Goal: Information Seeking & Learning: Learn about a topic

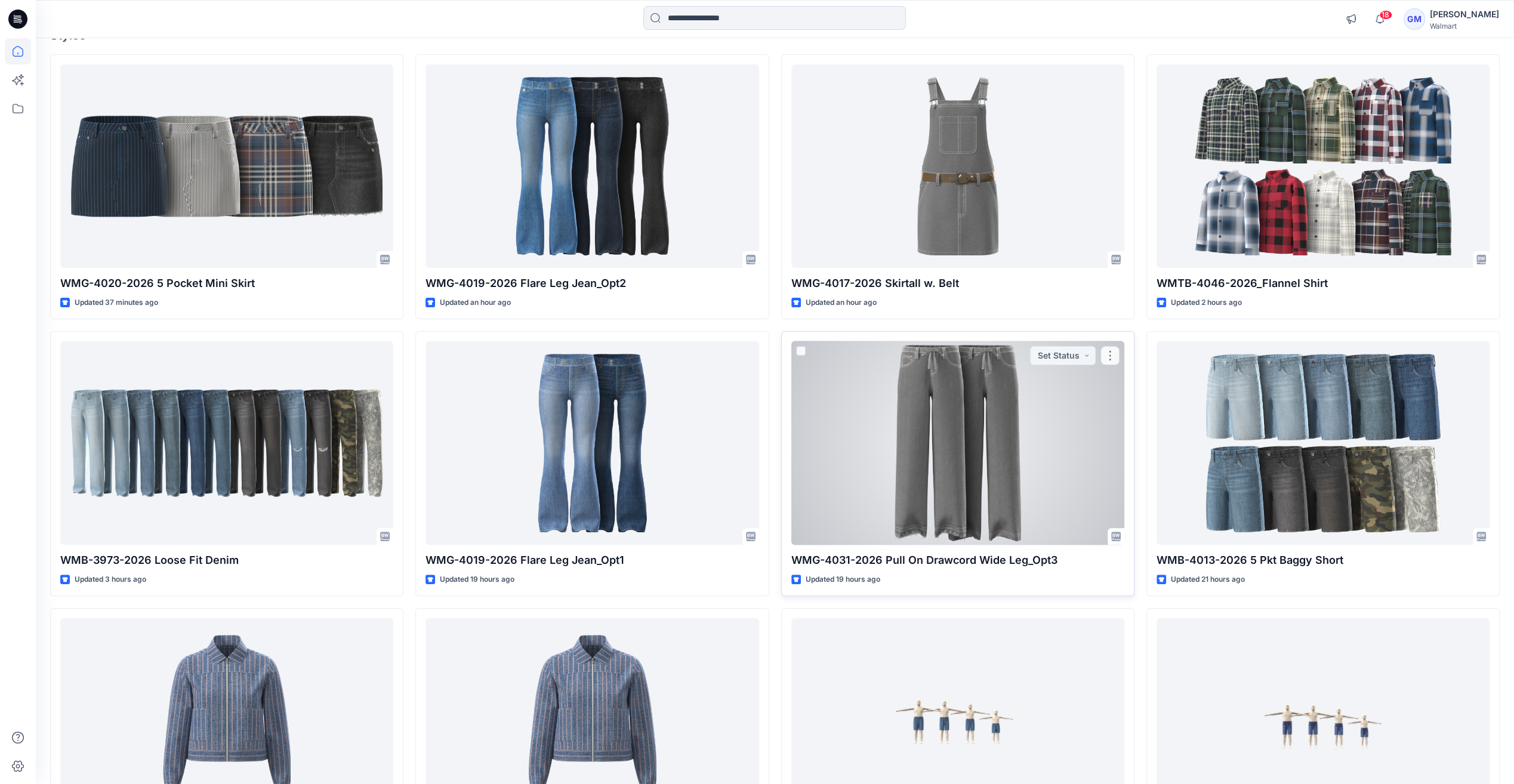
scroll to position [179, 0]
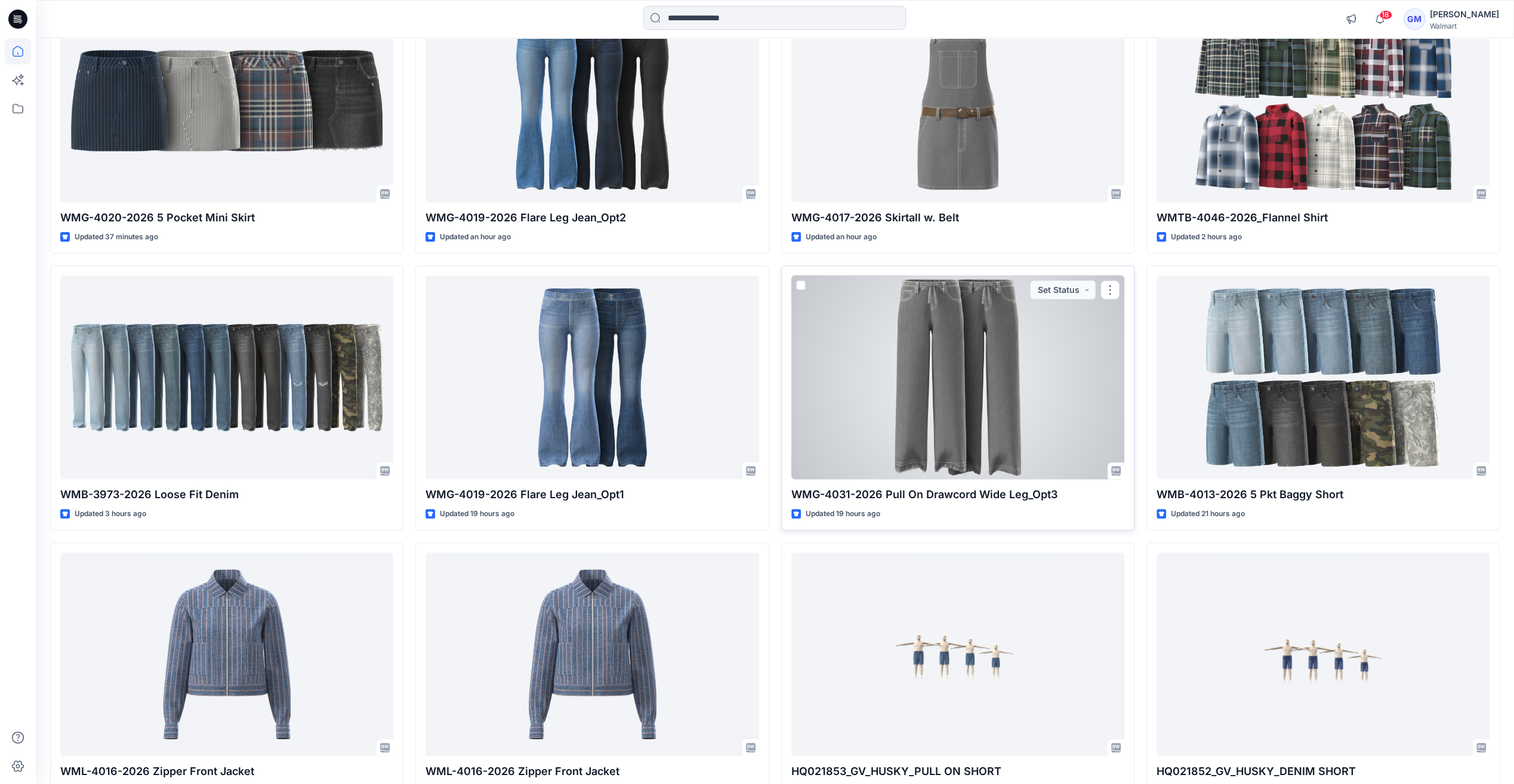
click at [957, 389] on div at bounding box center [957, 377] width 333 height 204
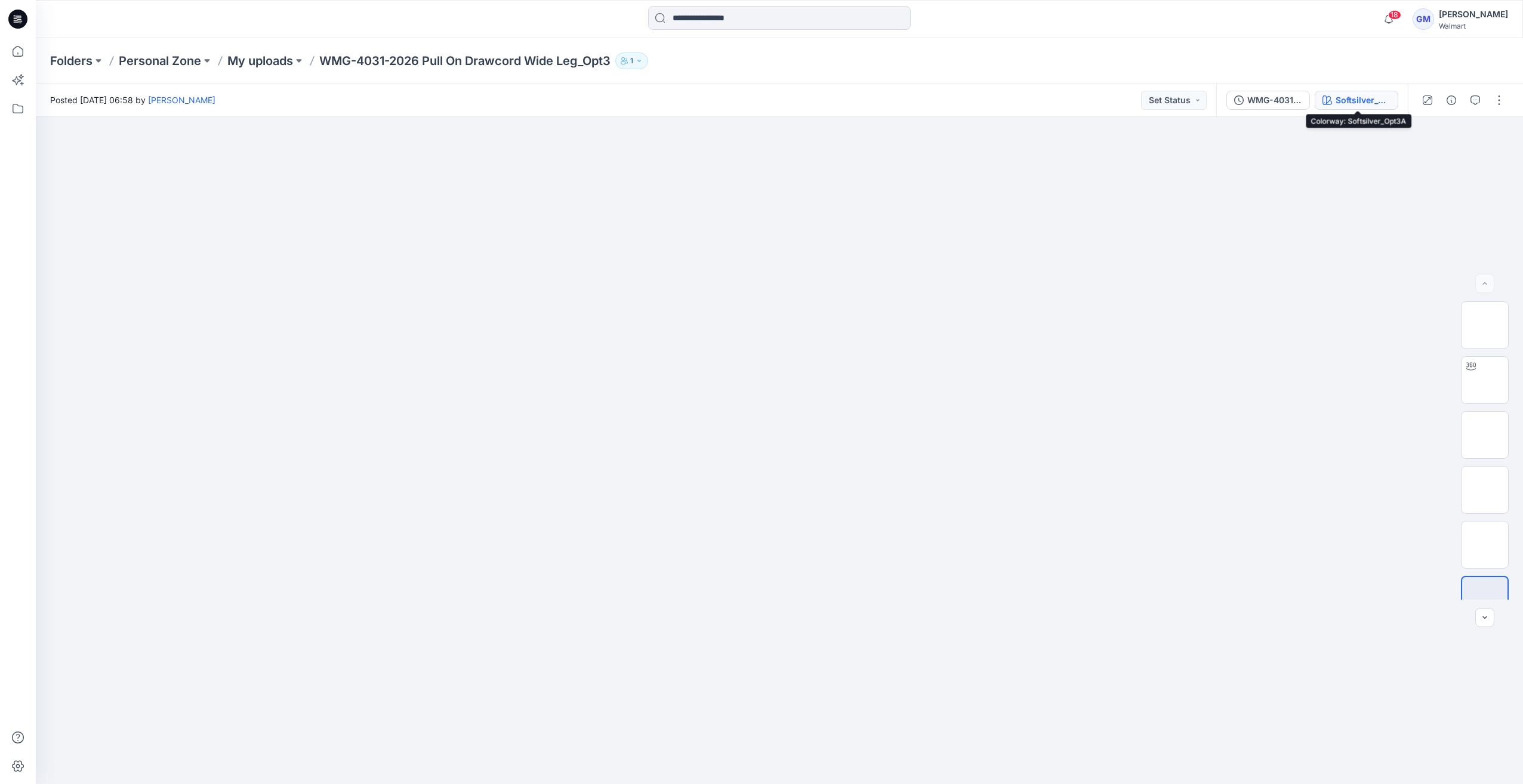
click at [1347, 106] on div "Softsilver_Opt3A" at bounding box center [1363, 100] width 55 height 13
click at [1452, 102] on icon "button" at bounding box center [1452, 101] width 10 height 10
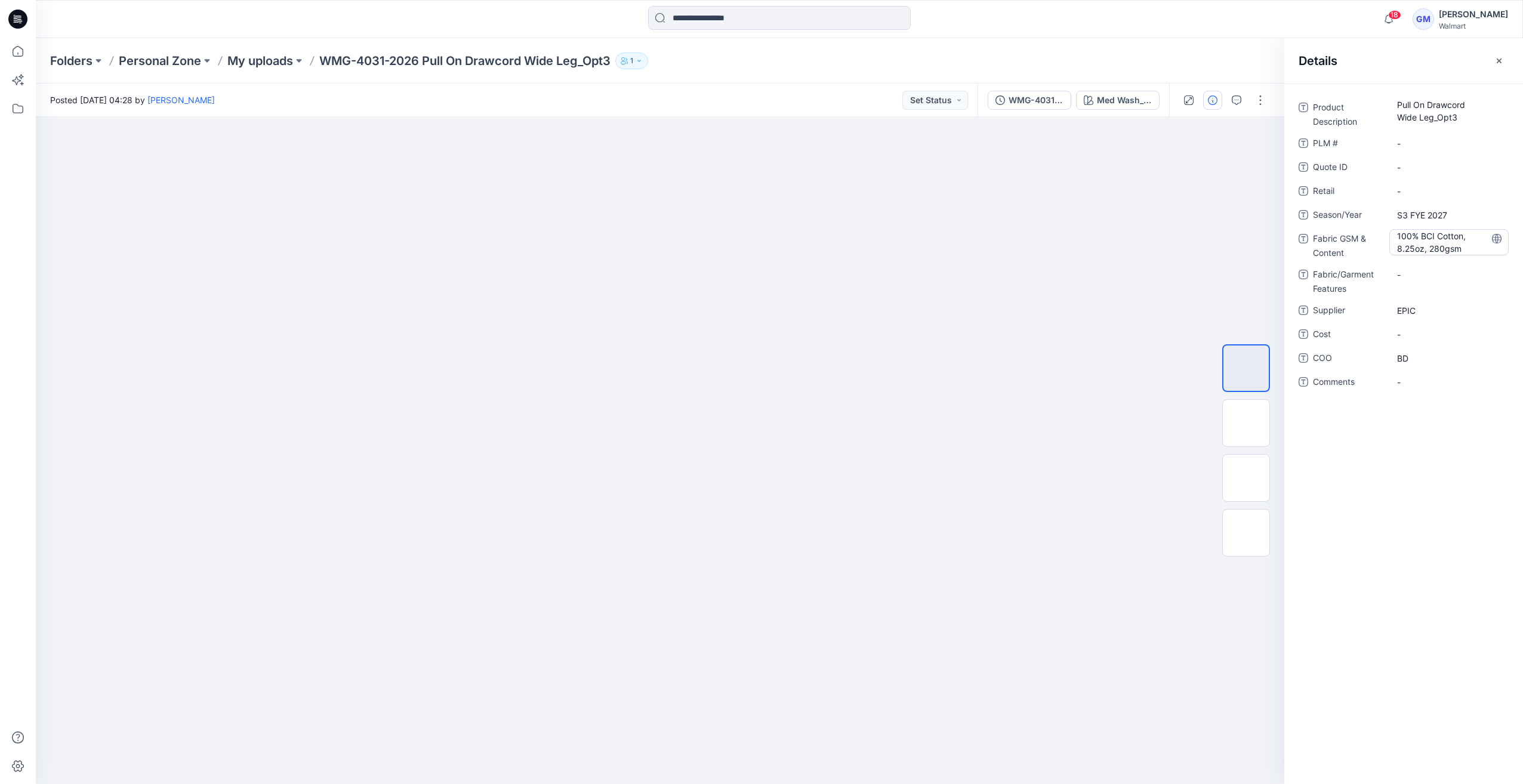
click at [1425, 236] on Content "100% BCI Cotton, 8.25oz, 280gsm" at bounding box center [1449, 242] width 104 height 25
click at [958, 256] on div at bounding box center [660, 450] width 1249 height 667
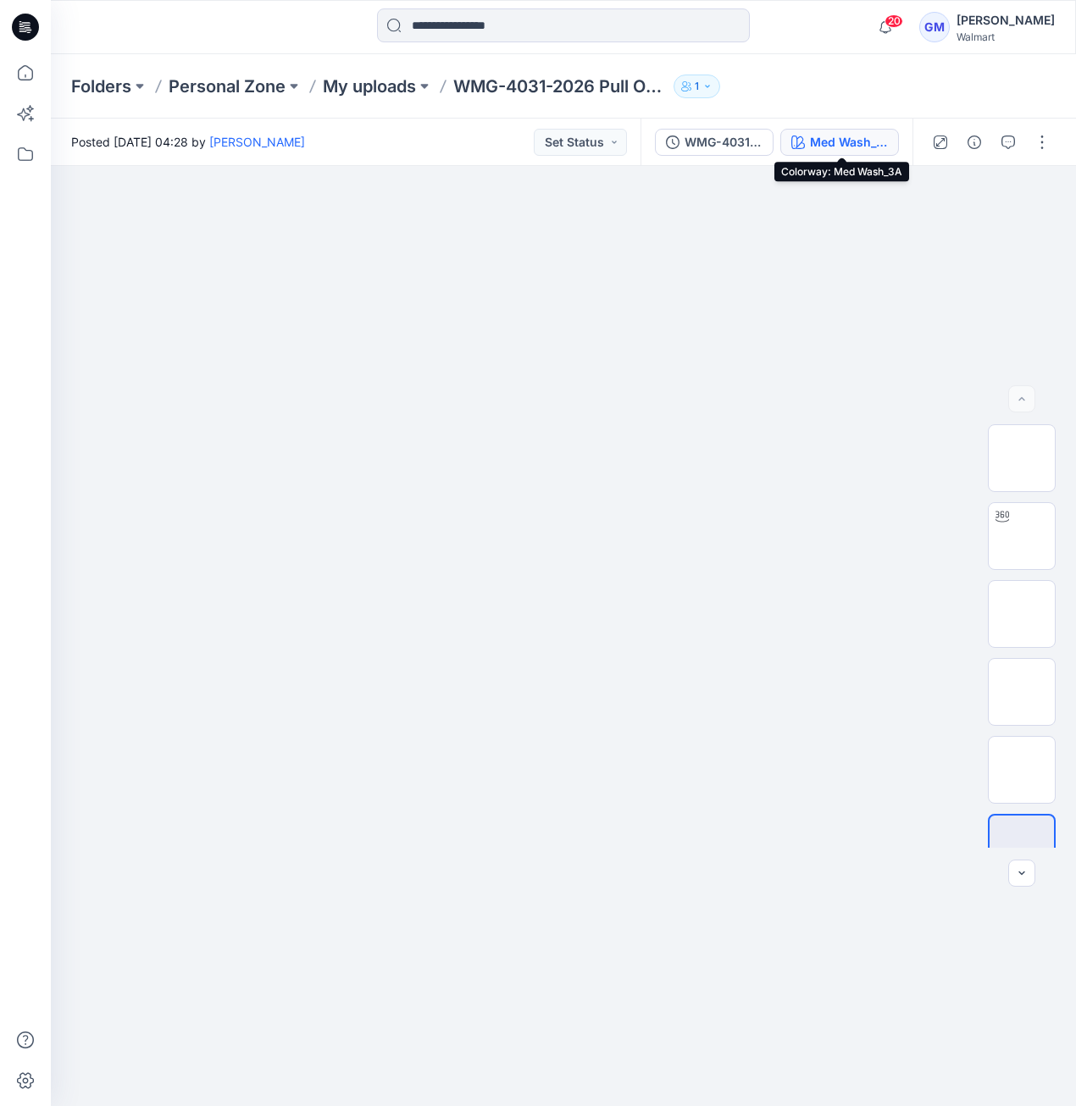
click at [832, 131] on button "Med Wash_3A" at bounding box center [839, 142] width 119 height 27
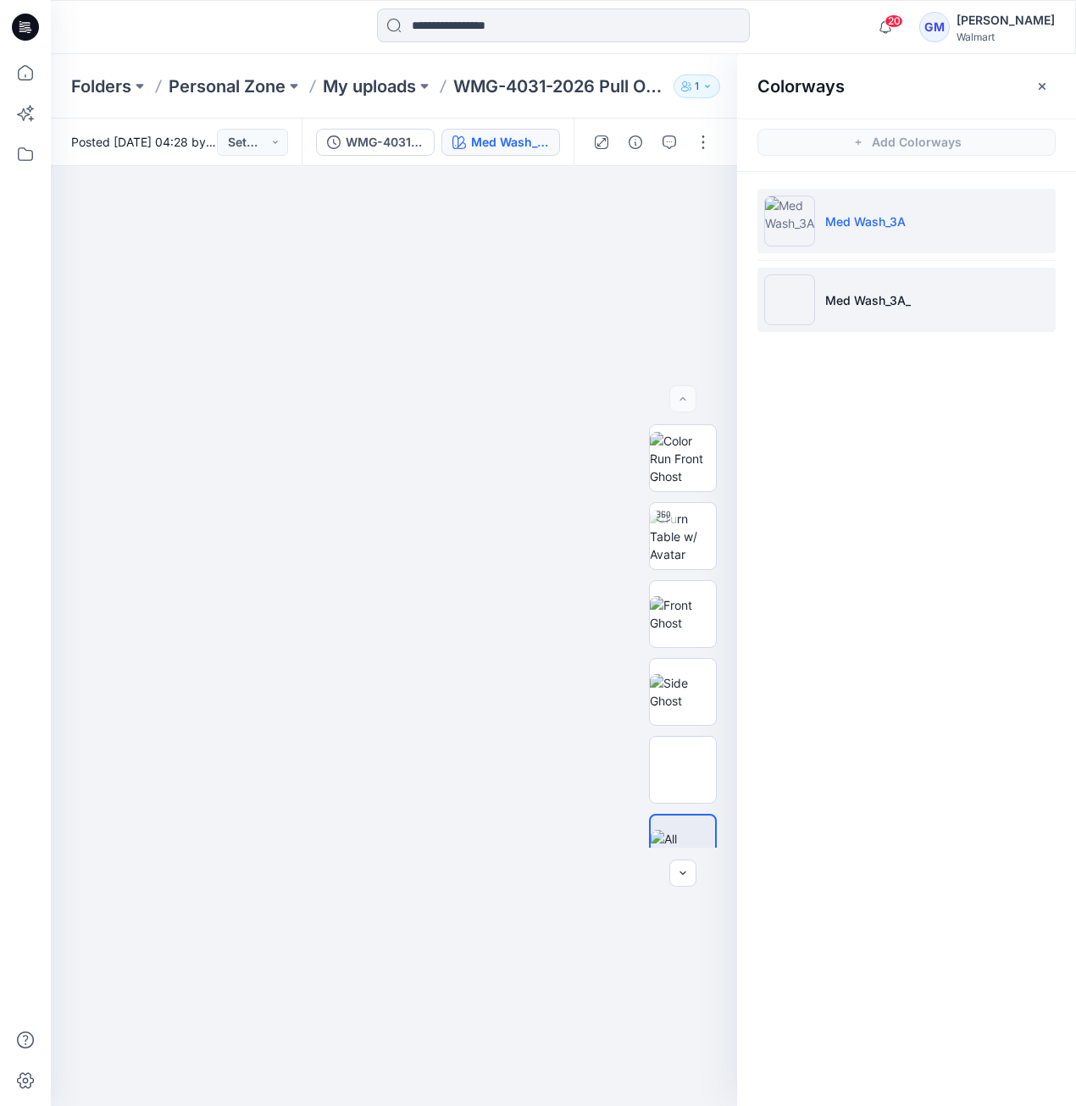
click at [800, 305] on img at bounding box center [789, 299] width 51 height 51
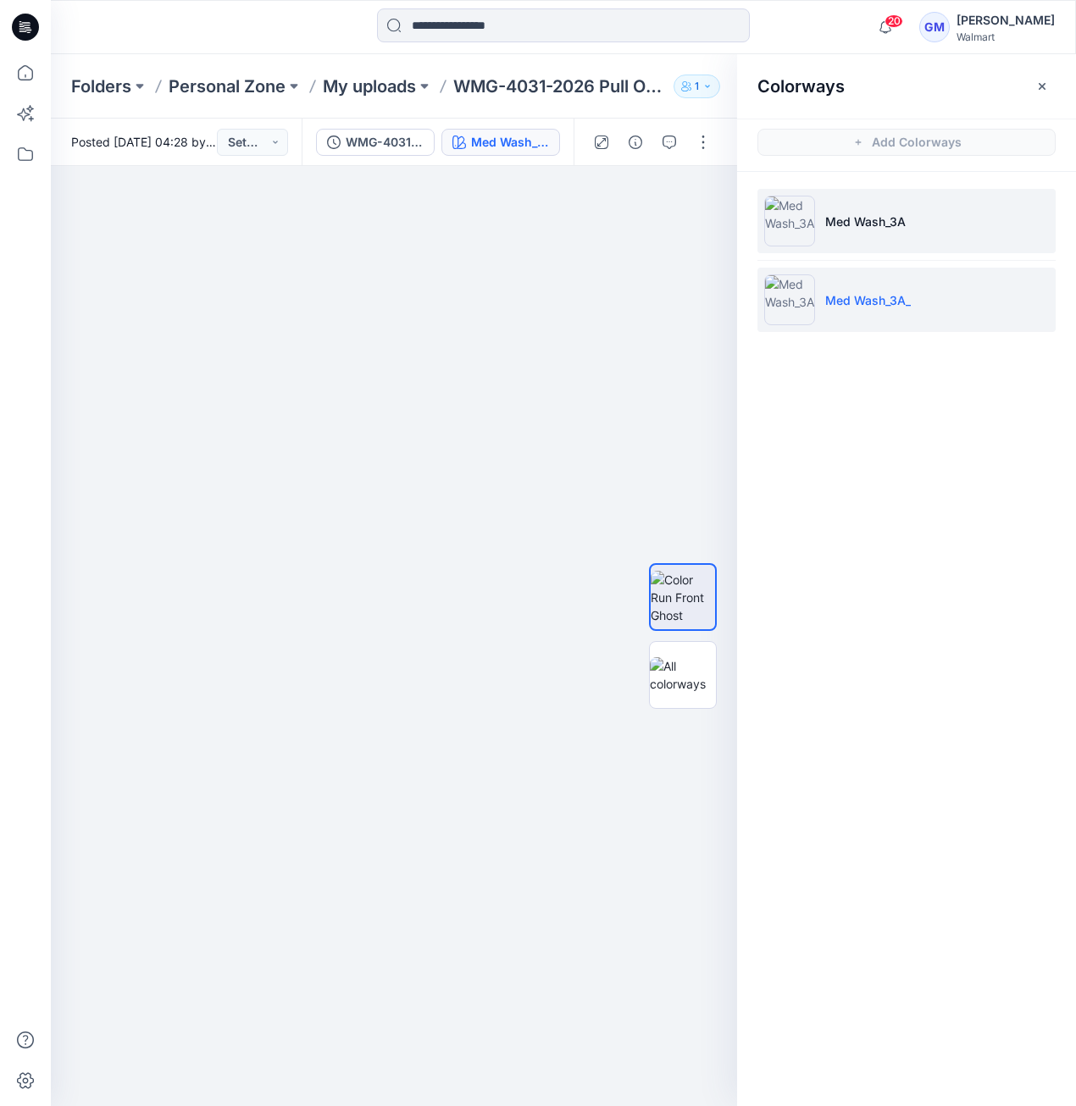
click at [796, 222] on img at bounding box center [789, 221] width 51 height 51
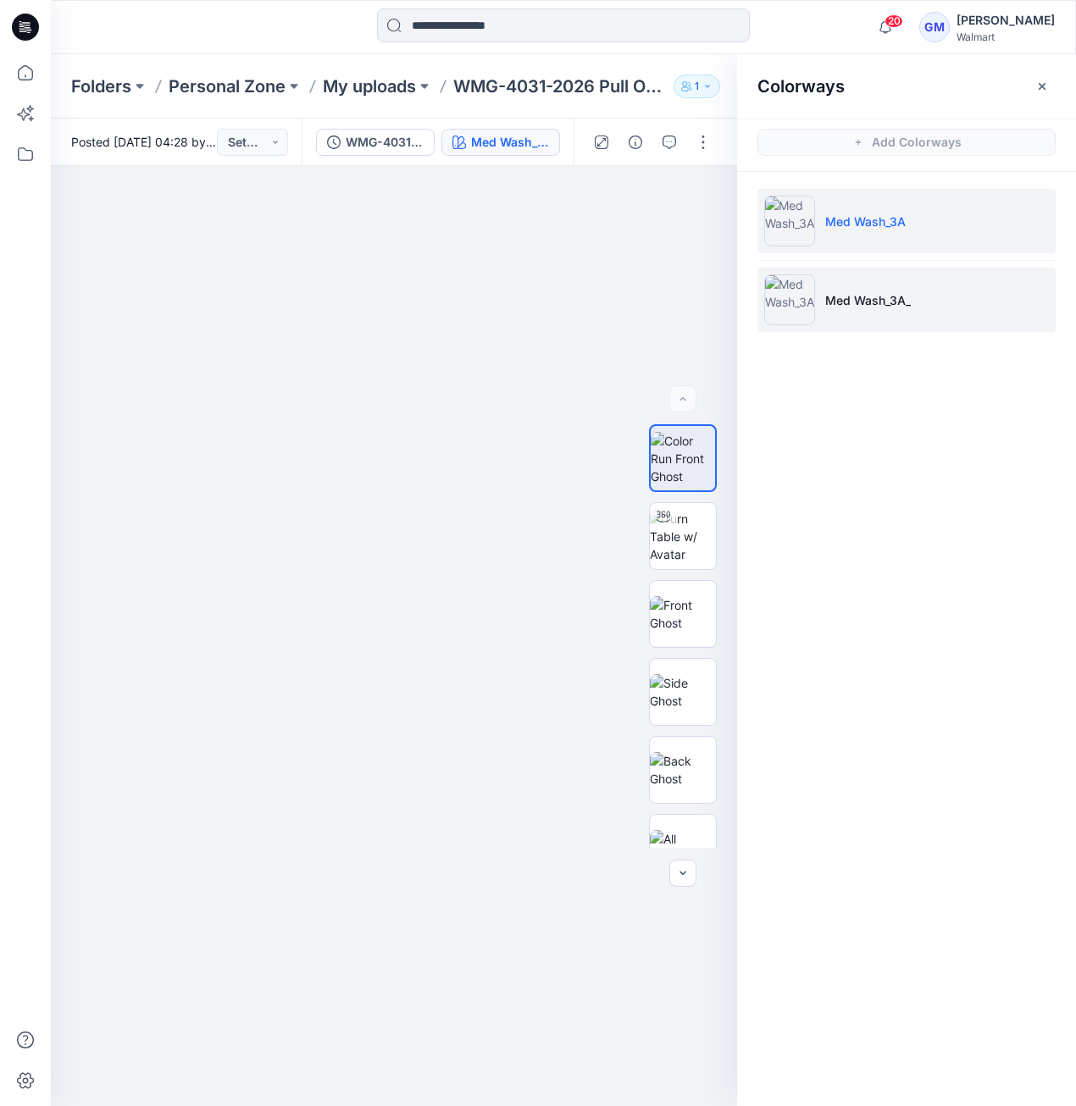
click at [806, 272] on li "Med Wash_3A_" at bounding box center [906, 300] width 298 height 64
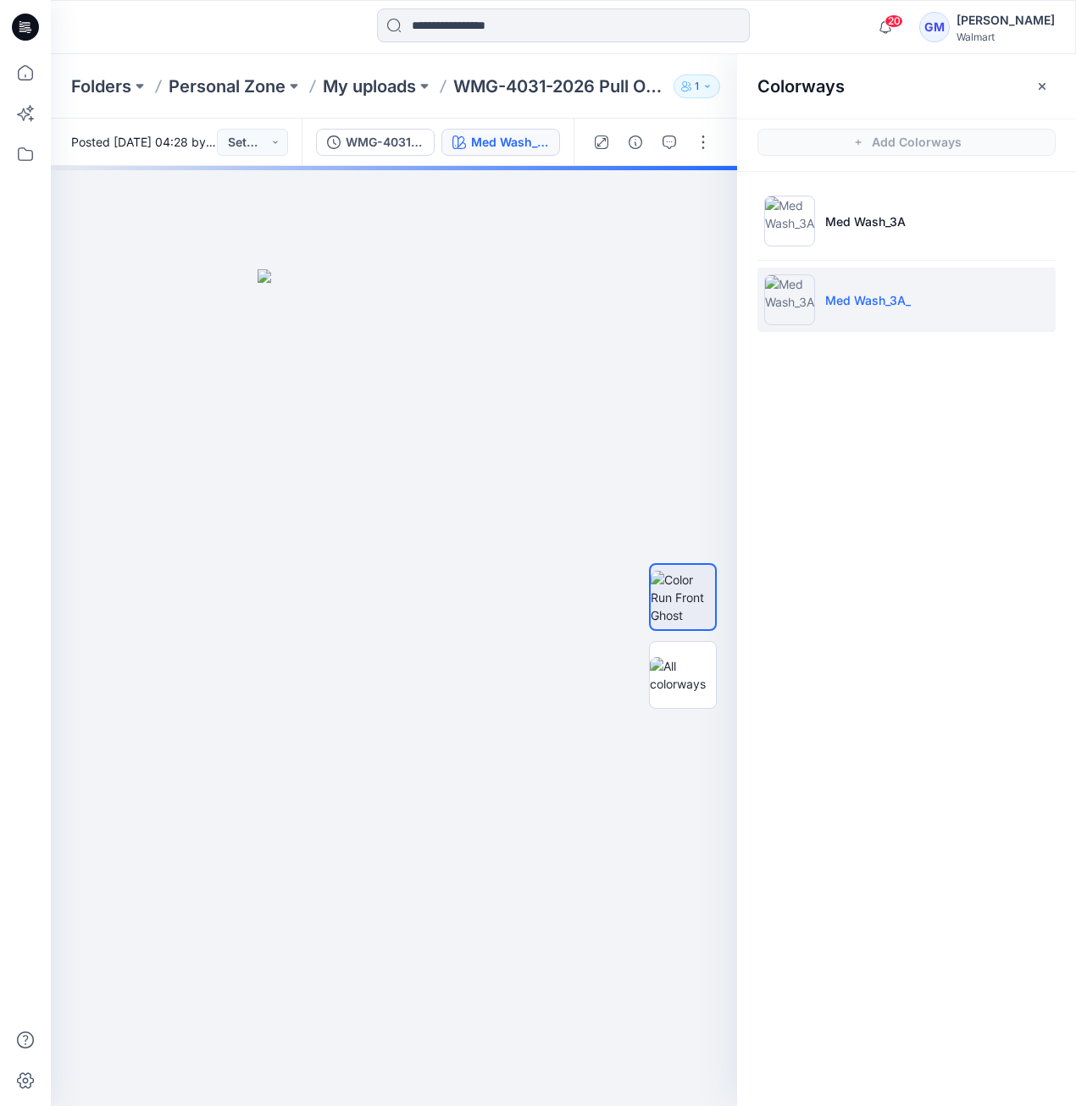
click at [810, 310] on img at bounding box center [789, 299] width 51 height 51
click at [788, 313] on img at bounding box center [789, 299] width 51 height 51
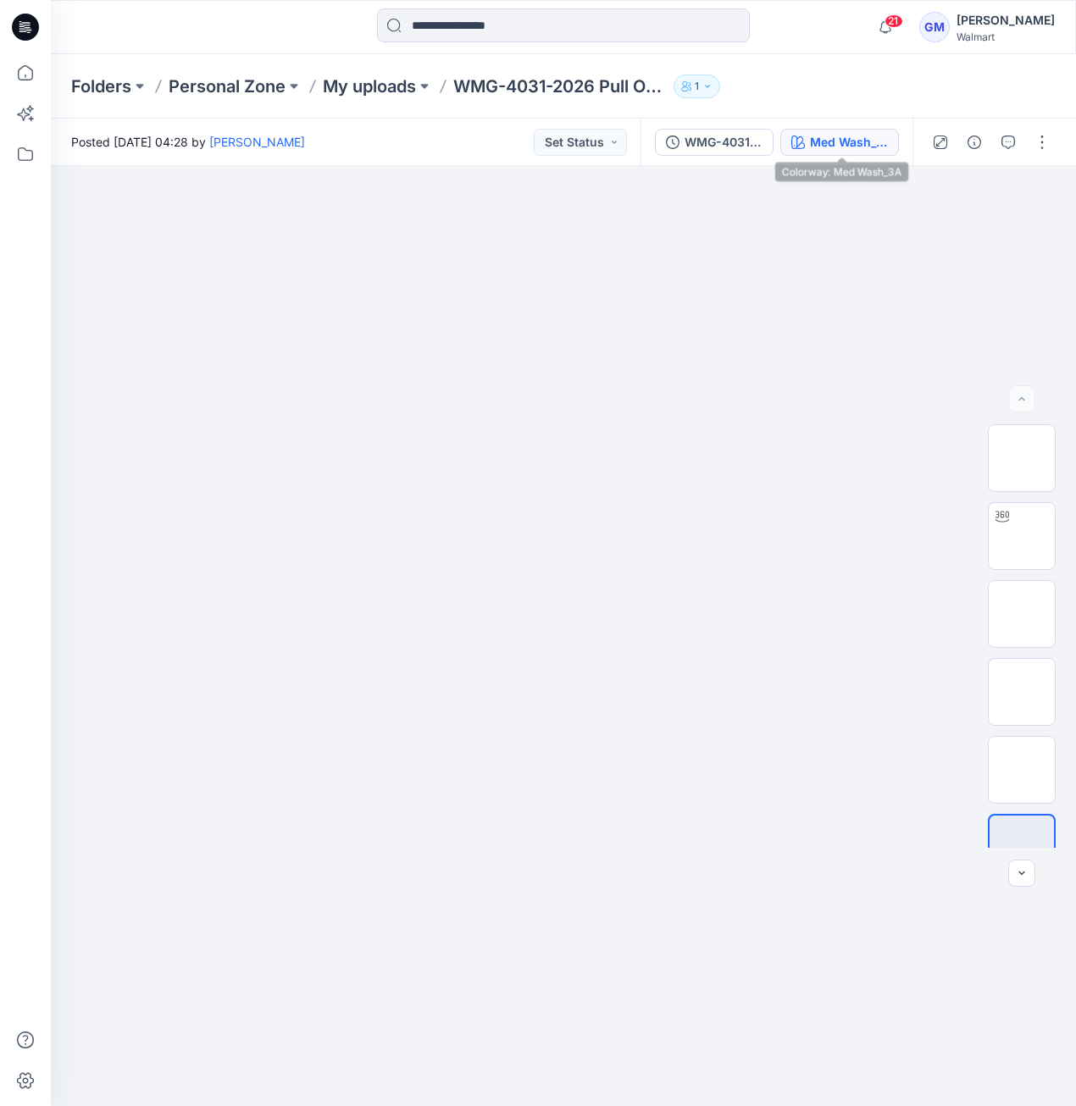
click at [840, 146] on div "Med Wash_3A" at bounding box center [849, 142] width 78 height 19
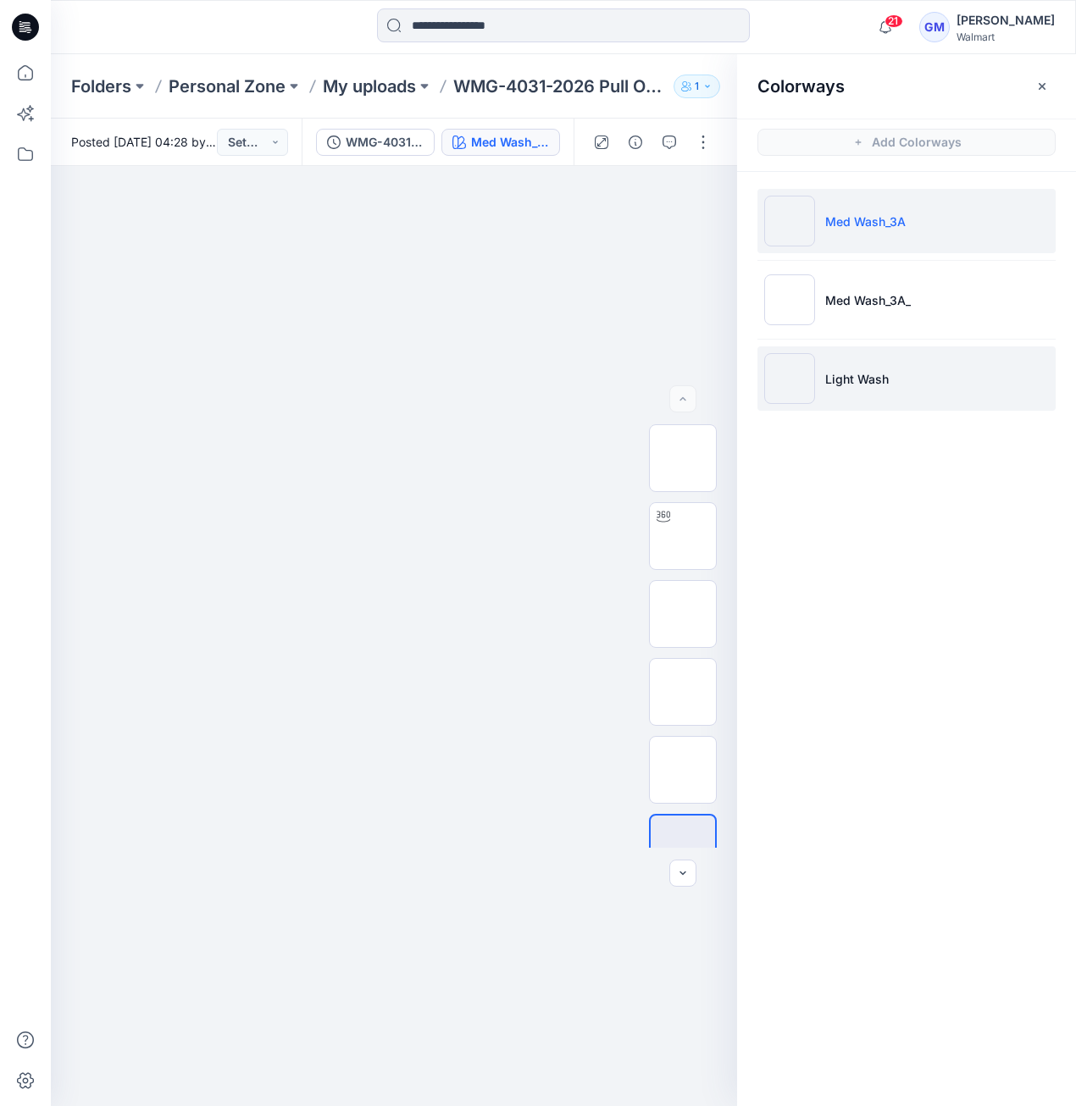
click at [773, 381] on img at bounding box center [789, 378] width 51 height 51
click at [786, 387] on img at bounding box center [789, 378] width 51 height 51
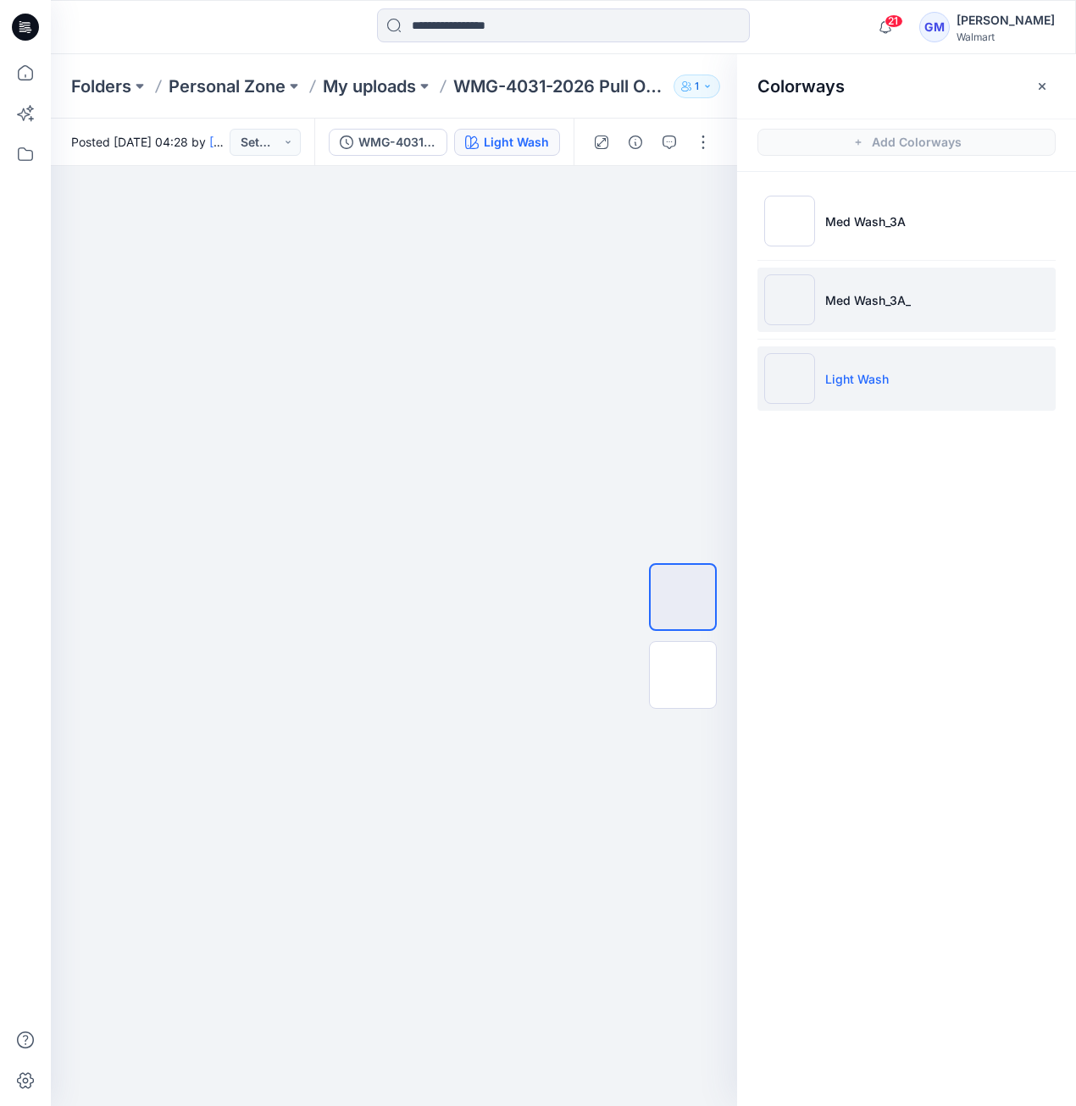
click at [940, 312] on li "Med Wash_3A_" at bounding box center [906, 300] width 298 height 64
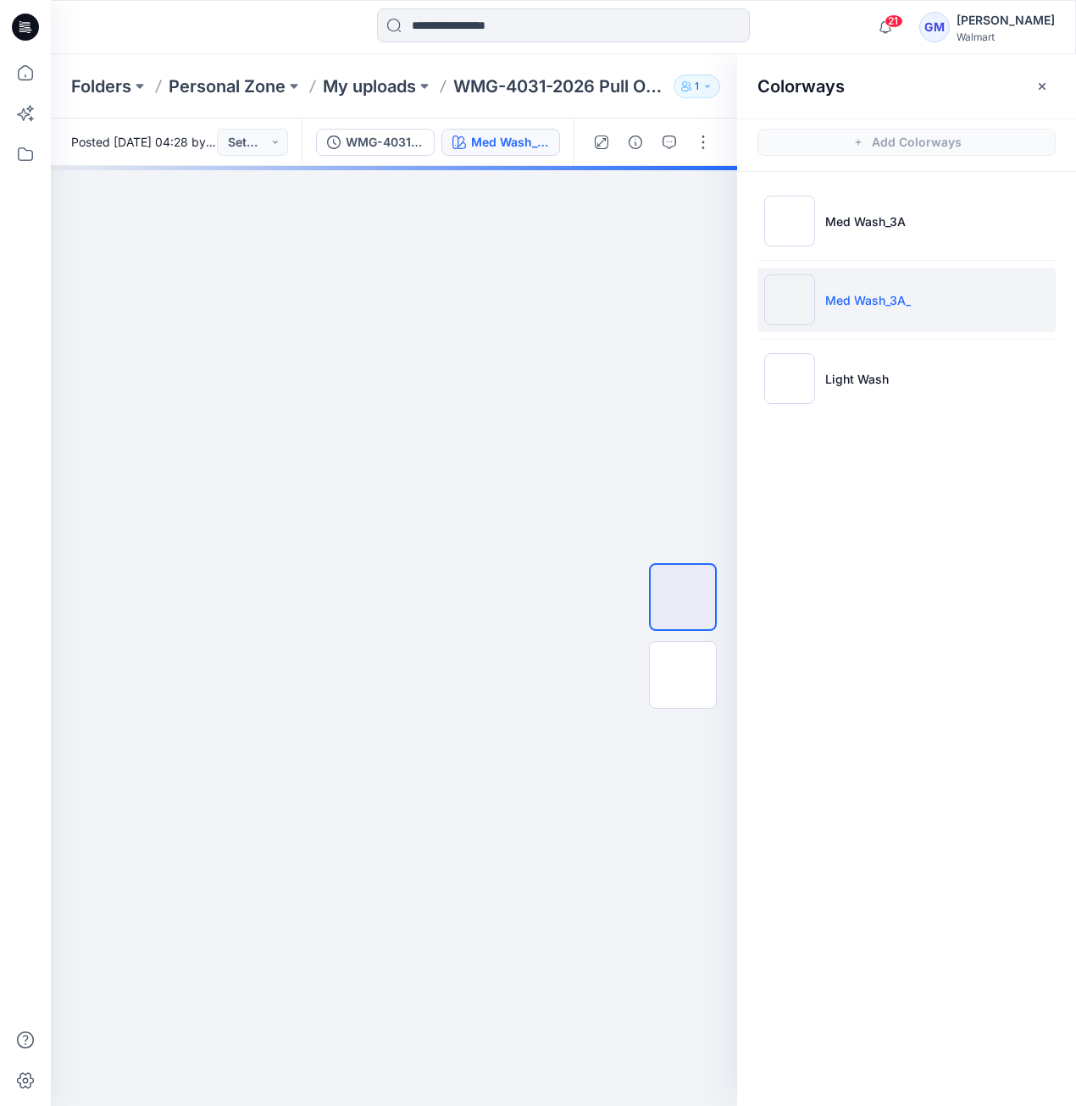
click at [893, 313] on li "Med Wash_3A_" at bounding box center [906, 300] width 298 height 64
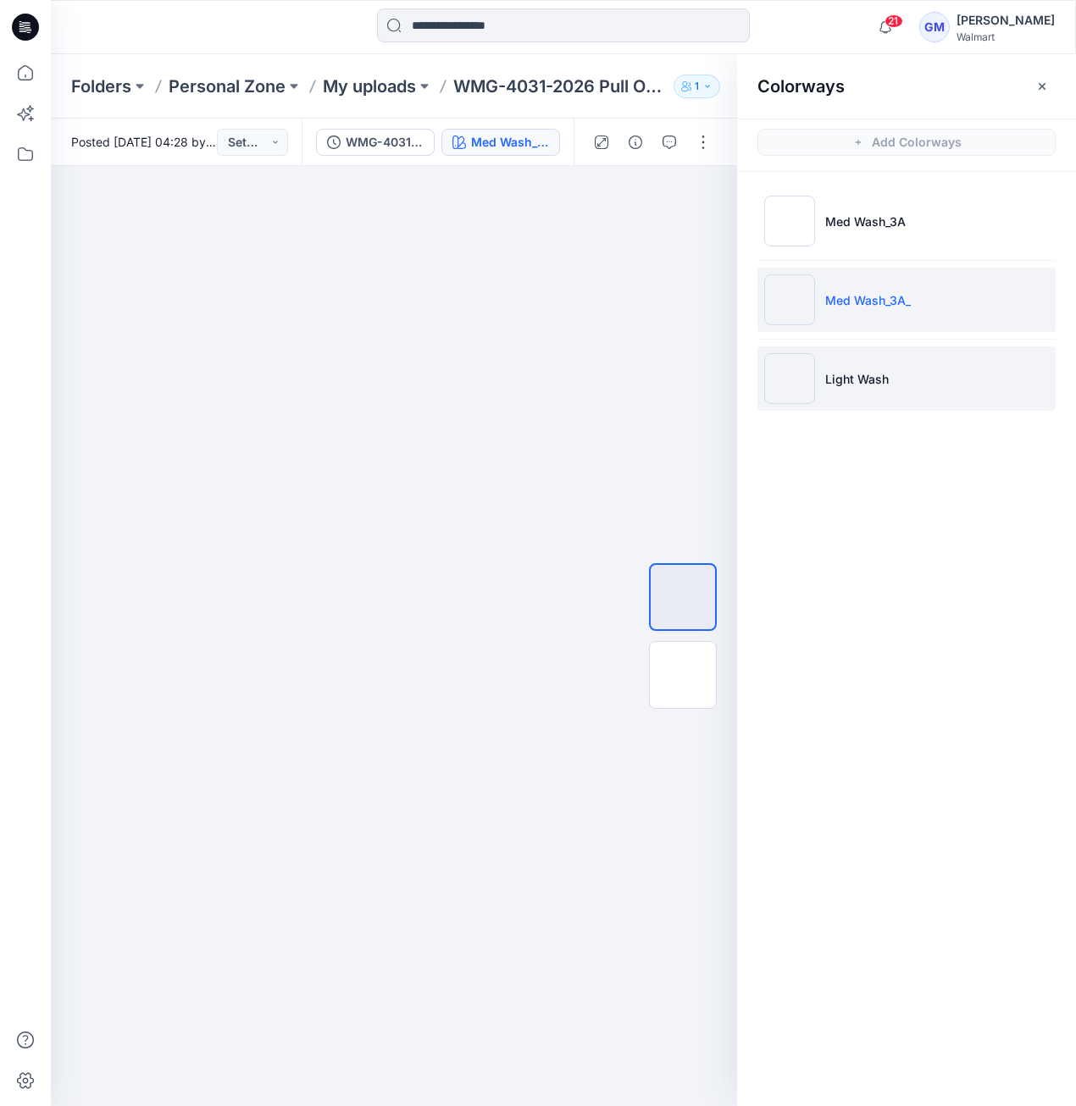
click at [816, 380] on li "Light Wash" at bounding box center [906, 378] width 298 height 64
